Goal: Book appointment/travel/reservation

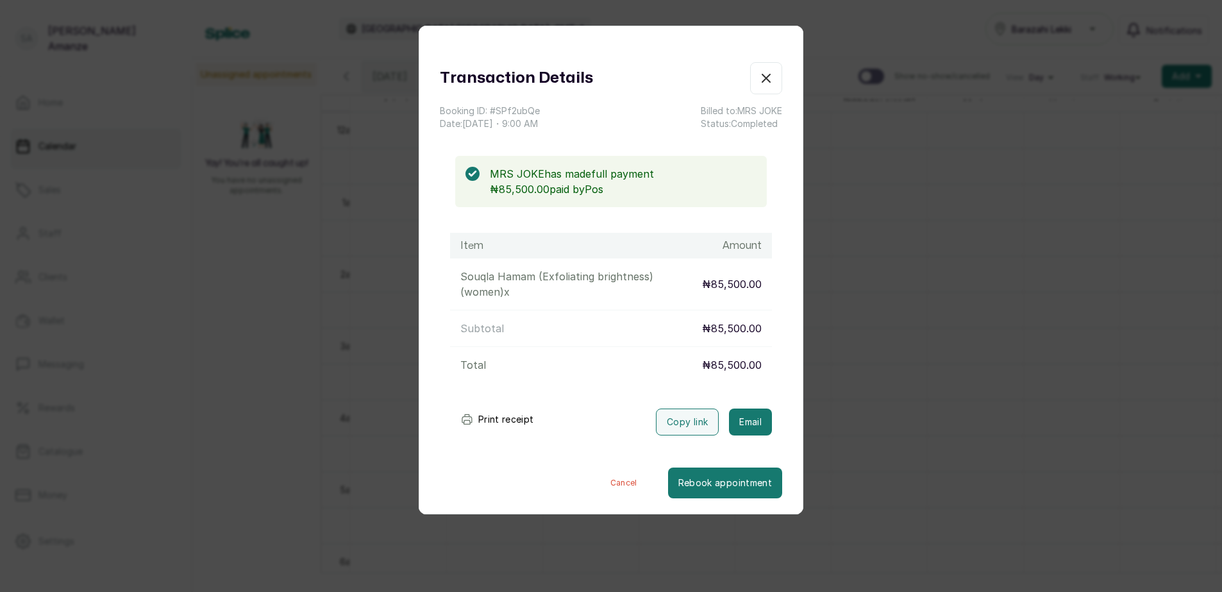
scroll to position [0, 480]
click at [762, 80] on icon "button" at bounding box center [766, 78] width 8 height 8
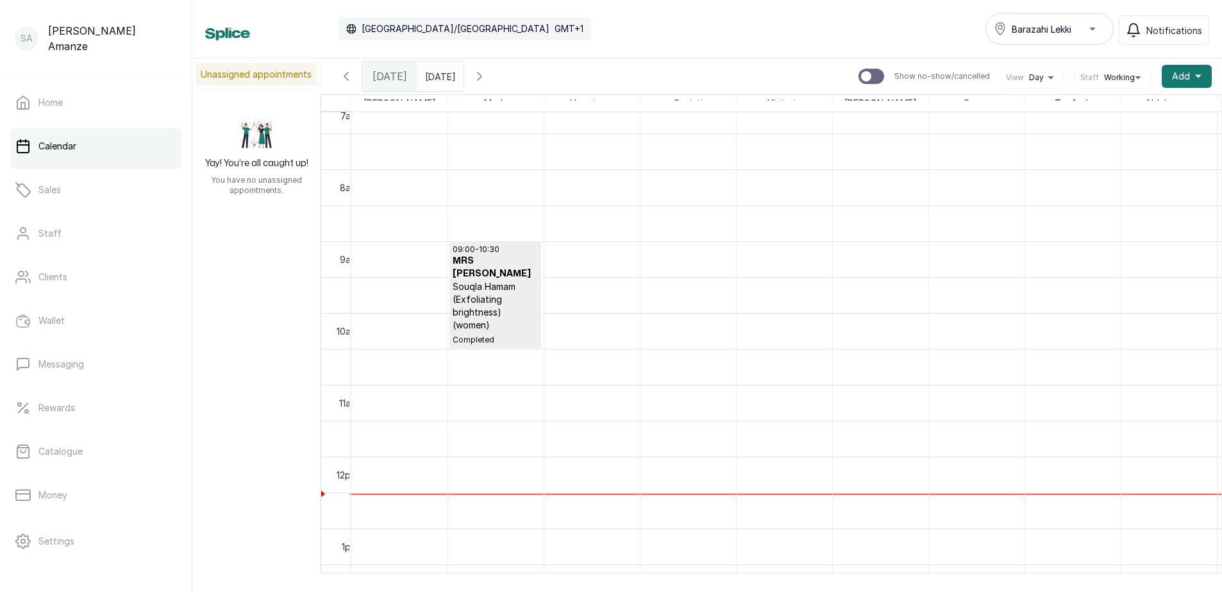
scroll to position [0, 0]
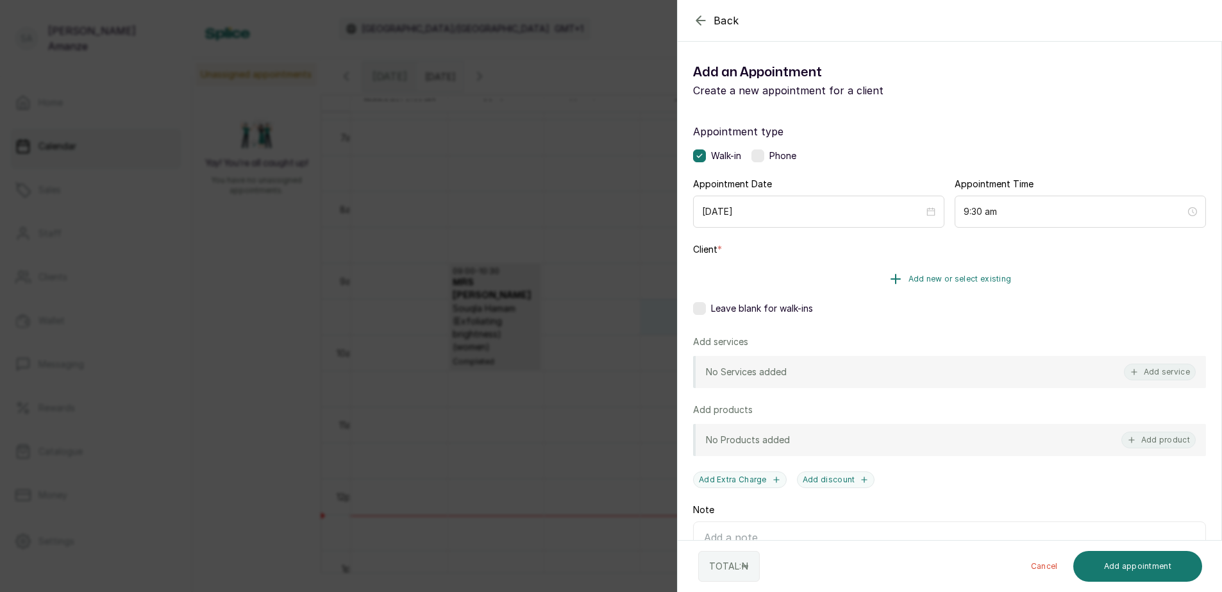
click at [966, 282] on span "Add new or select existing" at bounding box center [959, 279] width 103 height 10
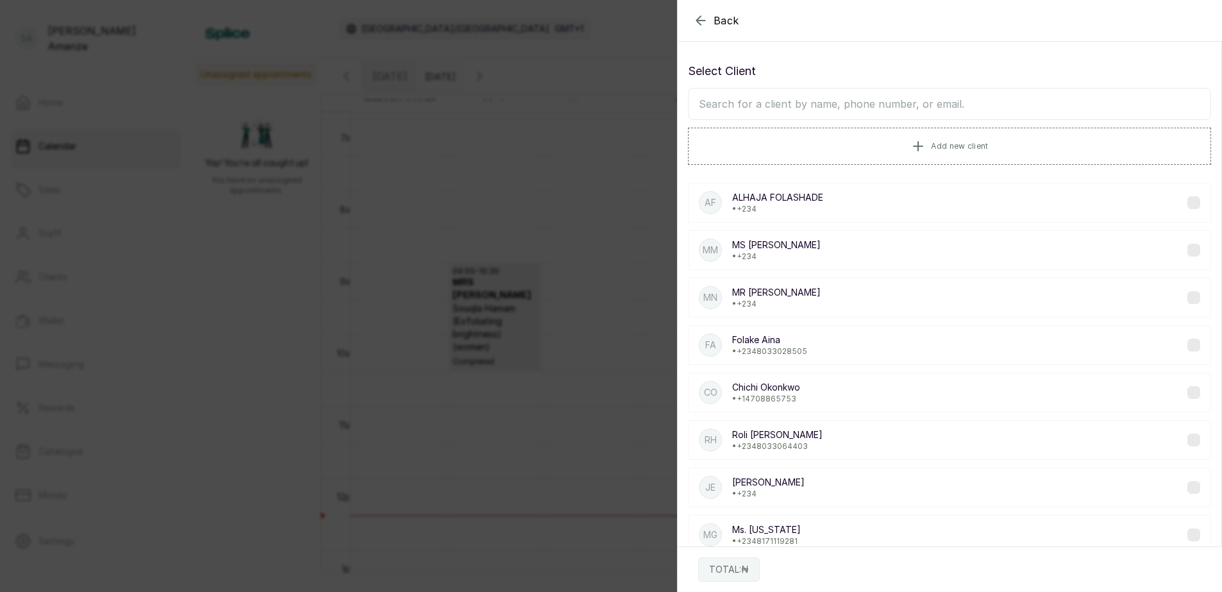
click at [696, 17] on icon "button" at bounding box center [700, 20] width 15 height 15
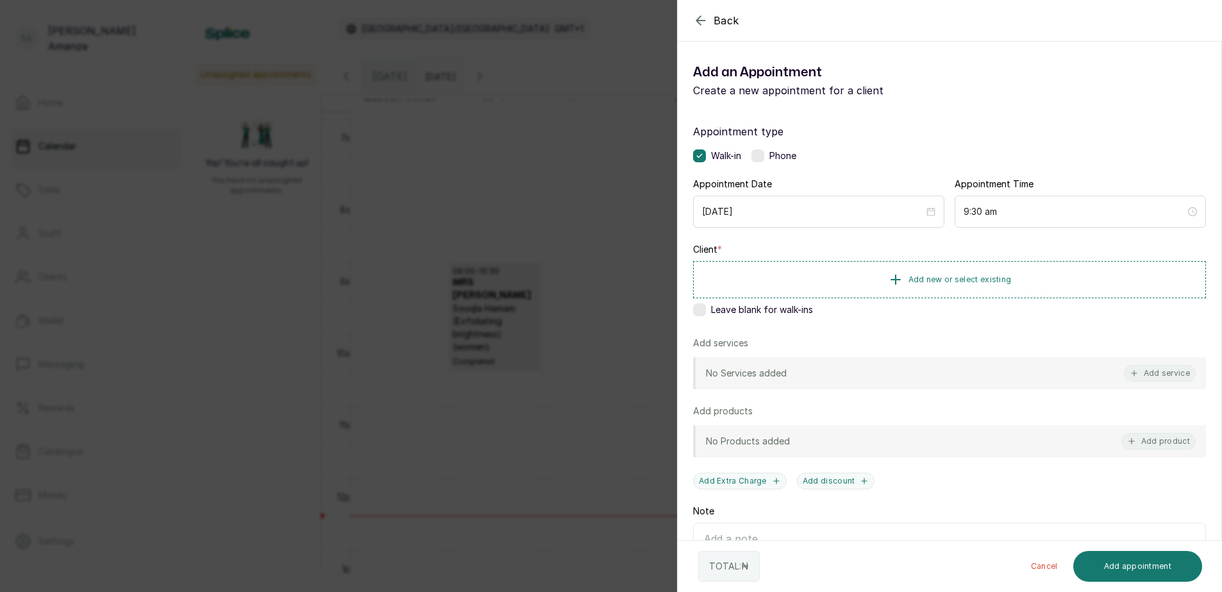
click at [699, 308] on label at bounding box center [699, 309] width 13 height 13
click at [1135, 371] on button "Add service" at bounding box center [1160, 373] width 72 height 17
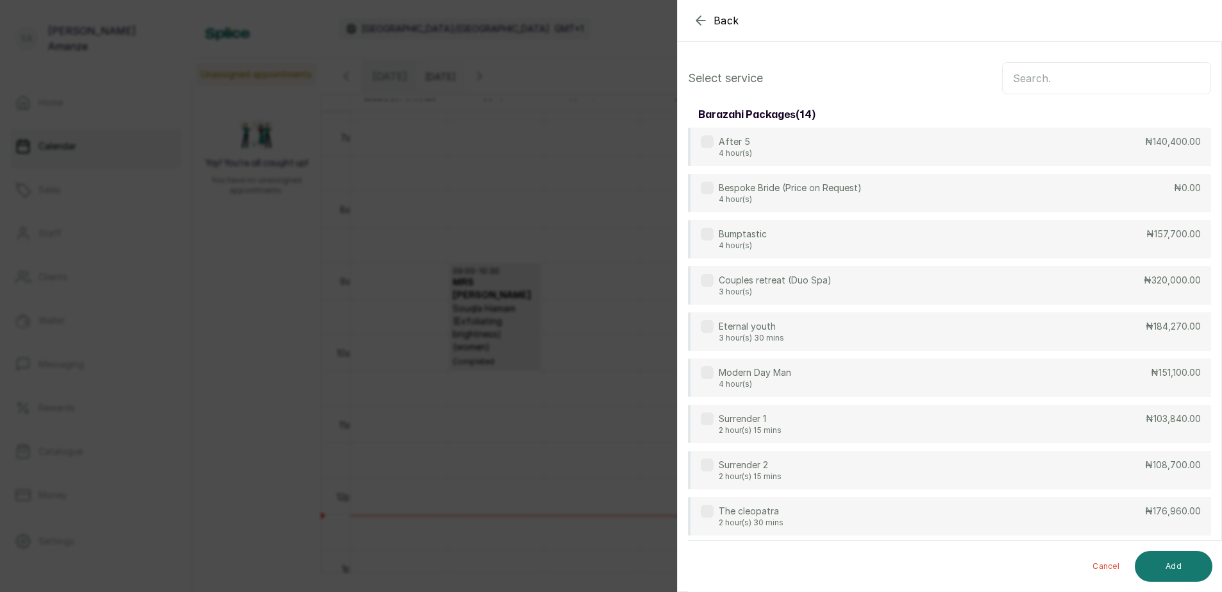
click at [1032, 87] on input "text" at bounding box center [1106, 78] width 209 height 32
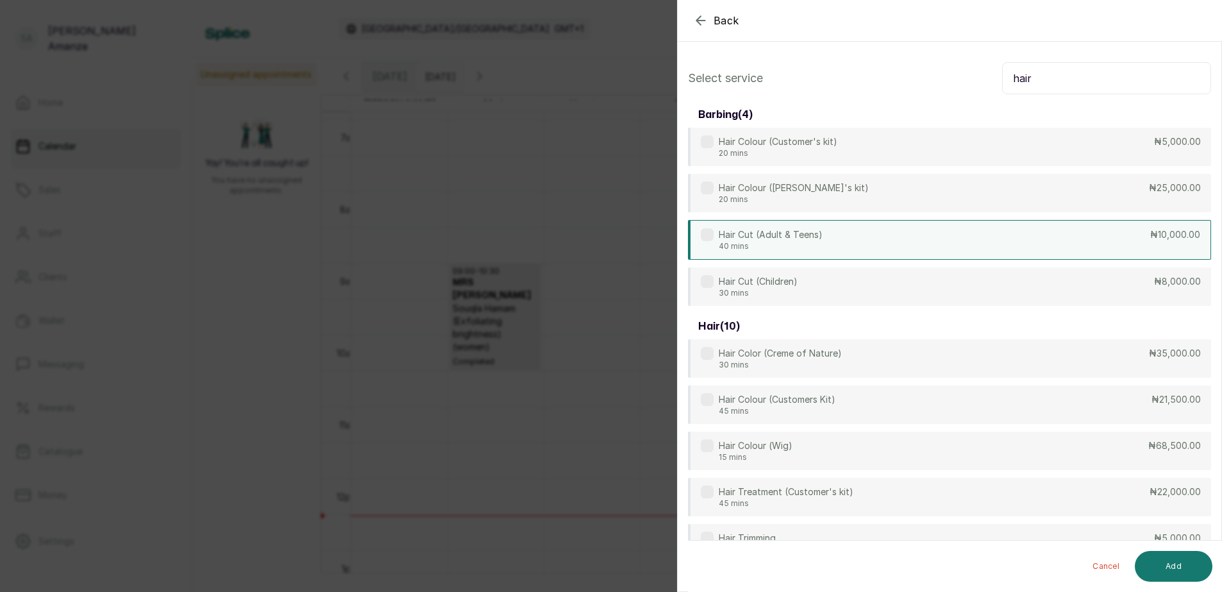
type input "hair"
click at [828, 244] on div "Hair Cut (Adult & Teens) 40 mins ₦10,000.00" at bounding box center [949, 240] width 523 height 40
click at [1169, 553] on button "Add" at bounding box center [1174, 566] width 78 height 31
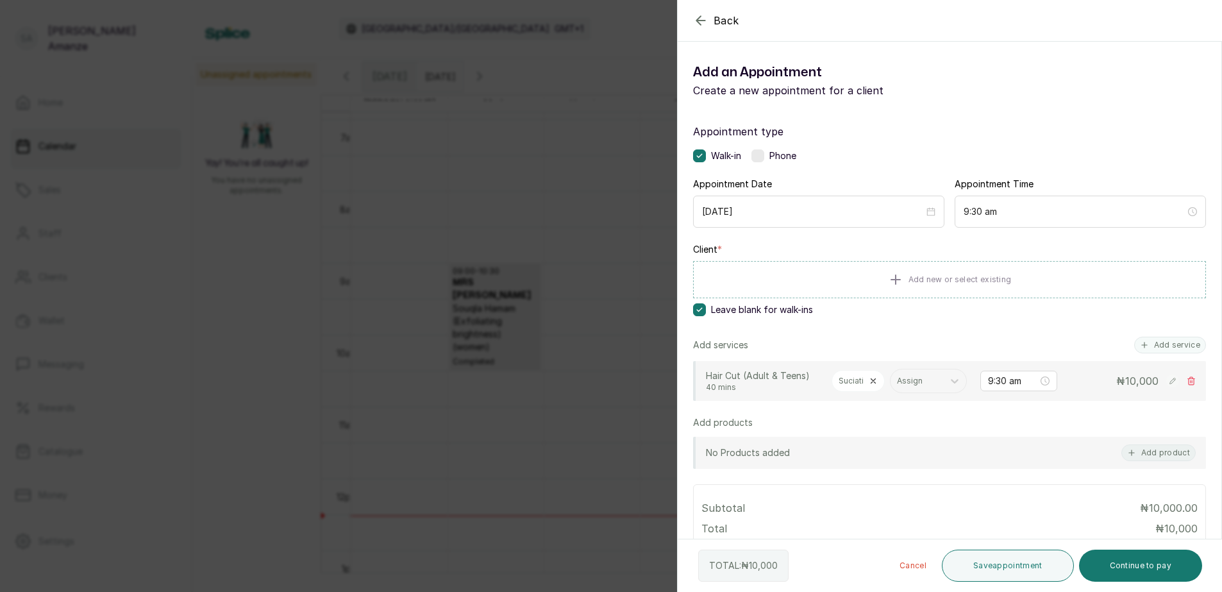
click at [867, 380] on div "Suciati" at bounding box center [858, 381] width 53 height 22
click at [871, 376] on icon at bounding box center [873, 380] width 9 height 9
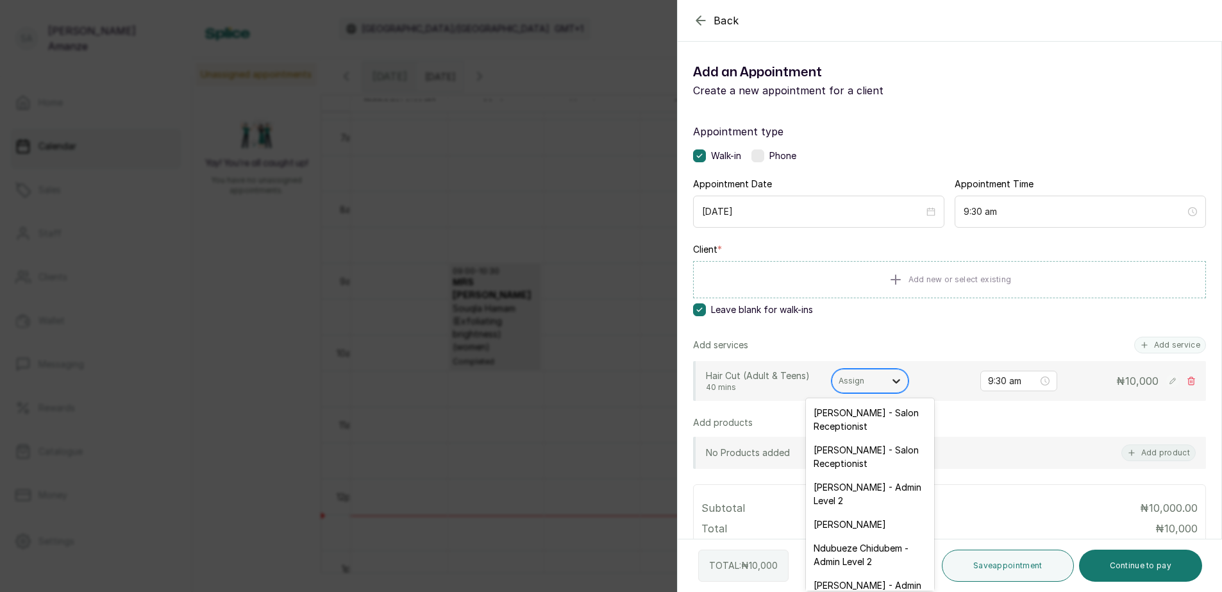
click at [894, 376] on icon at bounding box center [896, 380] width 13 height 13
type input "ta"
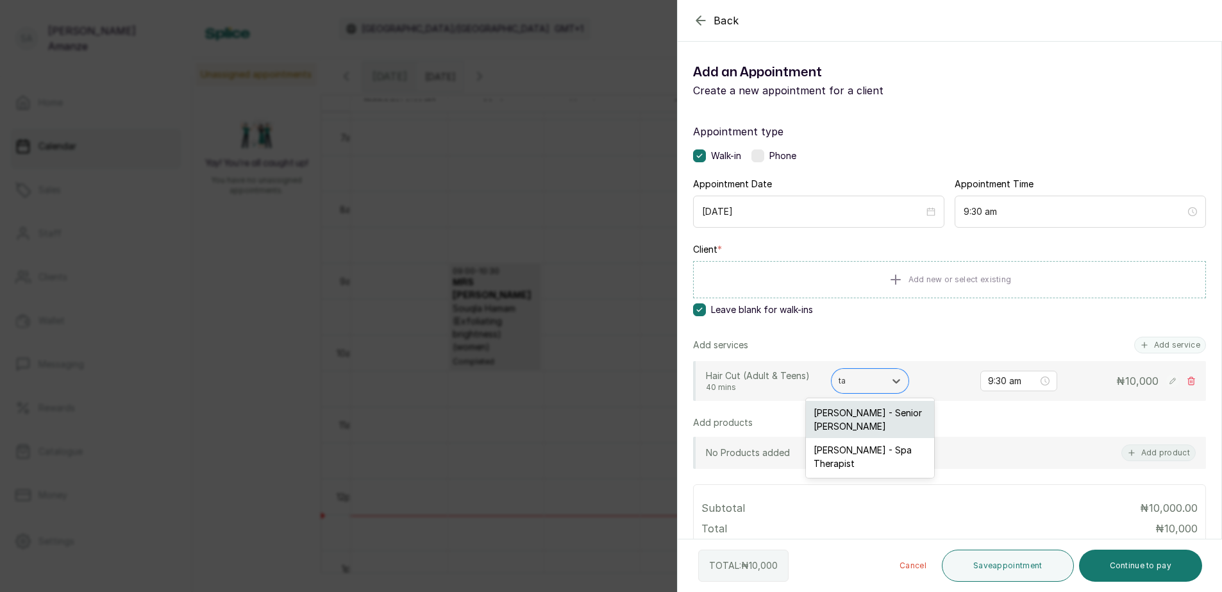
click at [871, 418] on div "[PERSON_NAME] - Senior [PERSON_NAME]" at bounding box center [870, 419] width 128 height 37
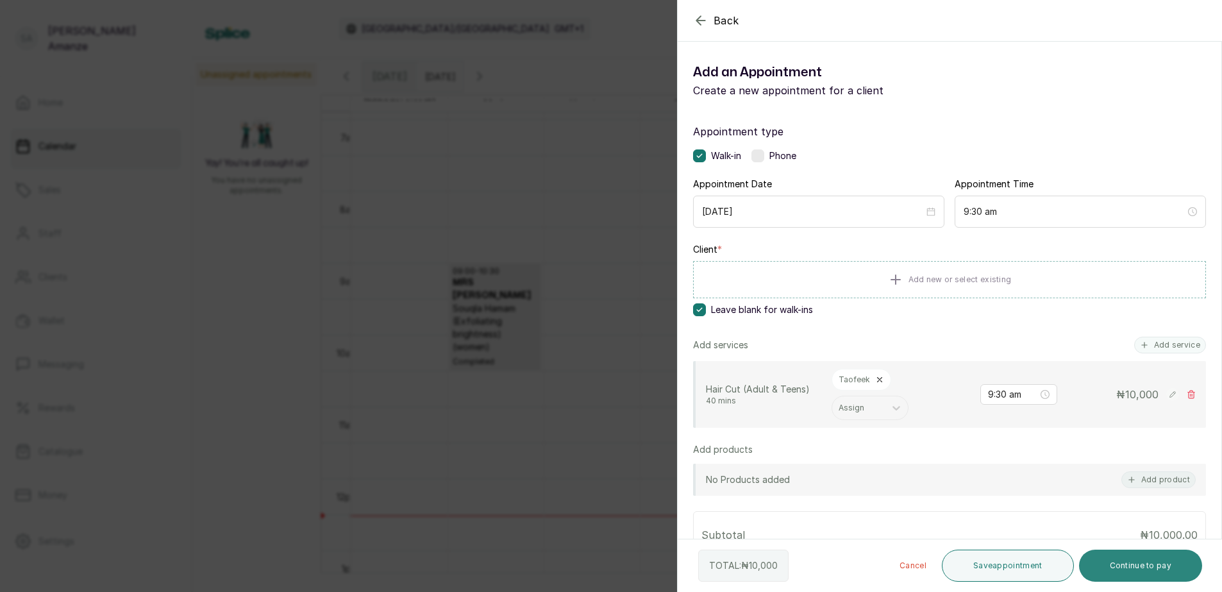
click at [1126, 558] on button "Continue to pay" at bounding box center [1141, 565] width 124 height 32
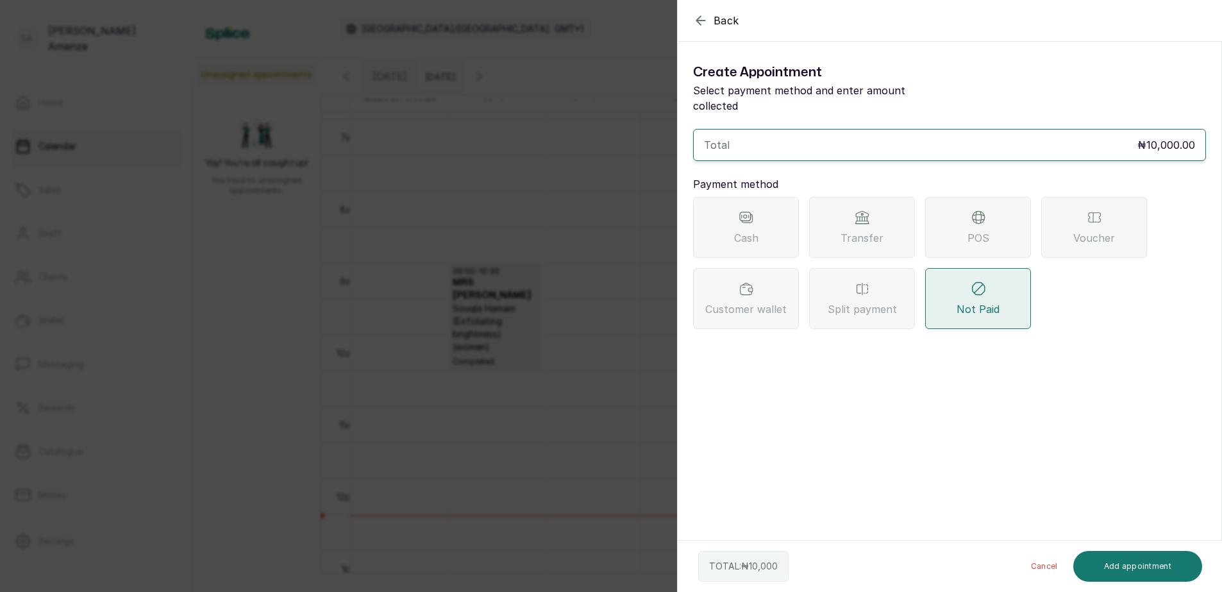
click at [875, 199] on div "Transfer" at bounding box center [862, 227] width 106 height 61
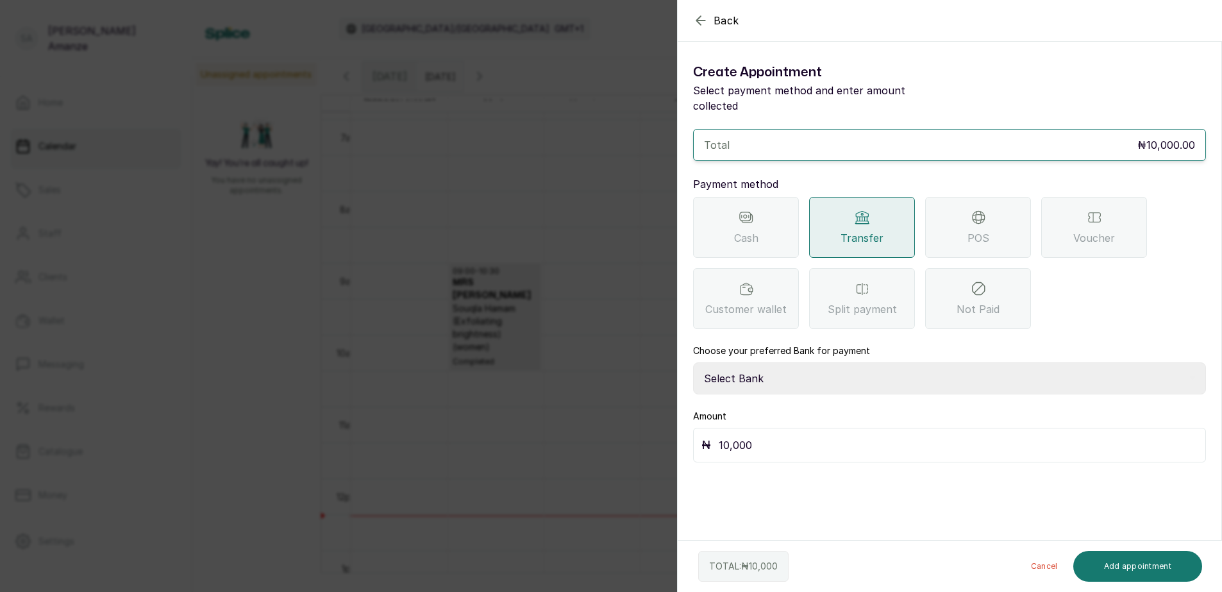
click at [787, 367] on select "Select Bank BARAZAHI LIMITED Access Bank TRACTION/TR BARAZAHI Paystack-Titan Ba…" at bounding box center [949, 378] width 513 height 32
select select "3da602f6-cb5f-407a-81f6-dc86d0307638"
click at [693, 362] on select "Select Bank BARAZAHI LIMITED Access Bank TRACTION/TR BARAZAHI Paystack-Titan Ba…" at bounding box center [949, 378] width 513 height 32
click at [1101, 549] on div "TOTAL: ₦ 10,000 Cancel Add appointment" at bounding box center [950, 565] width 545 height 51
click at [1103, 559] on button "Add appointment" at bounding box center [1138, 566] width 130 height 31
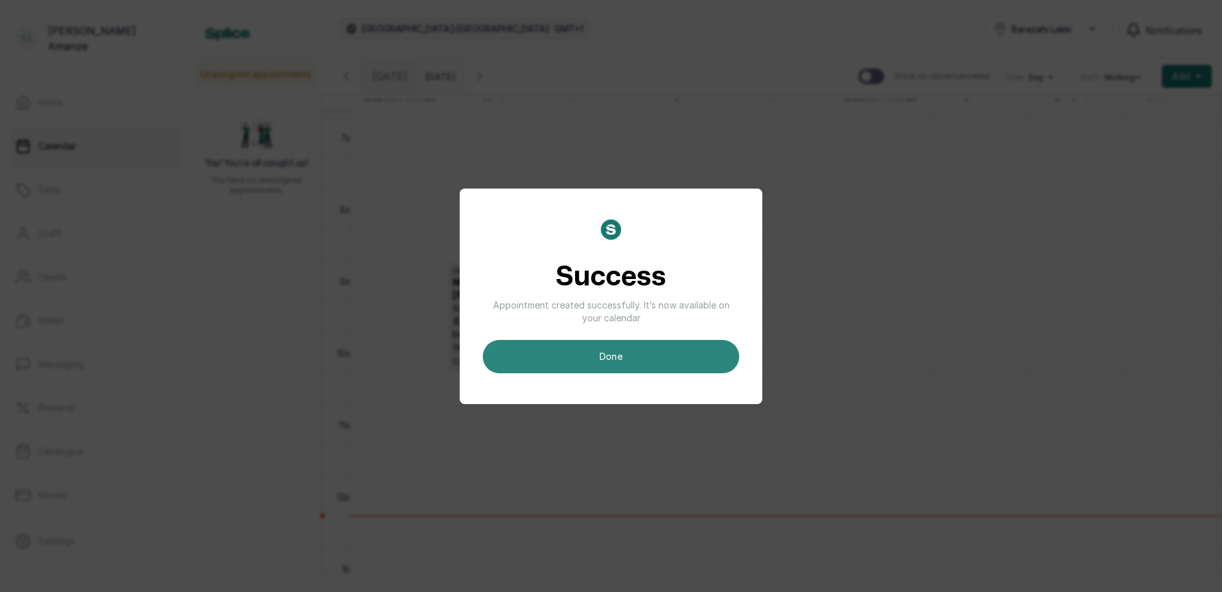
click at [642, 359] on button "done" at bounding box center [611, 356] width 256 height 33
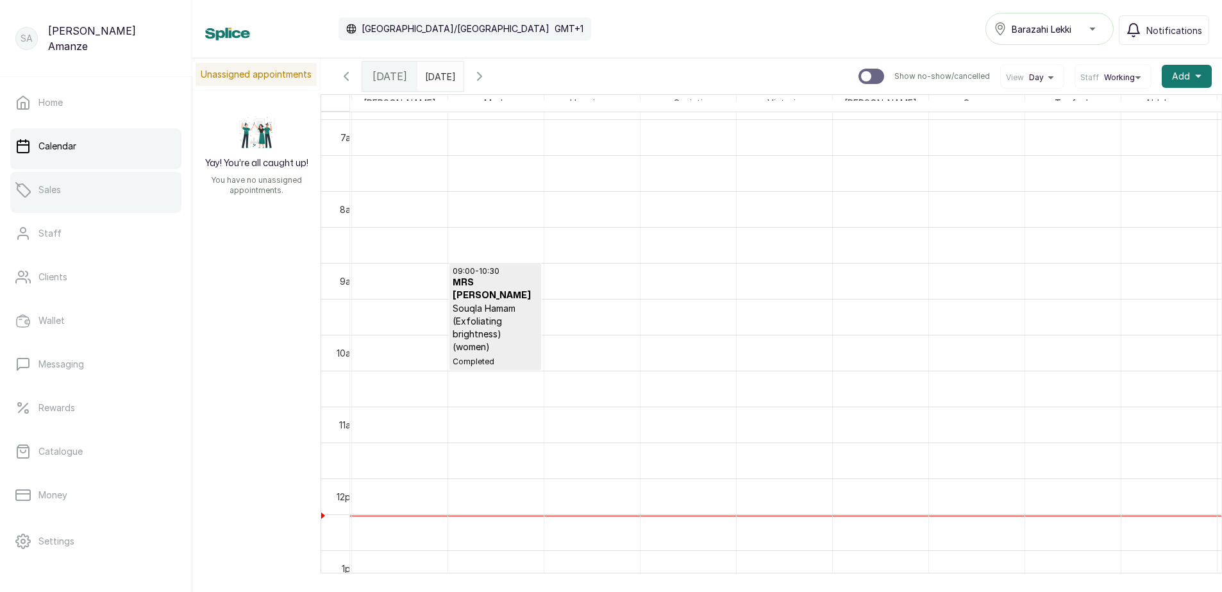
click at [112, 196] on link "Sales" at bounding box center [95, 190] width 171 height 36
